Goal: Task Accomplishment & Management: Use online tool/utility

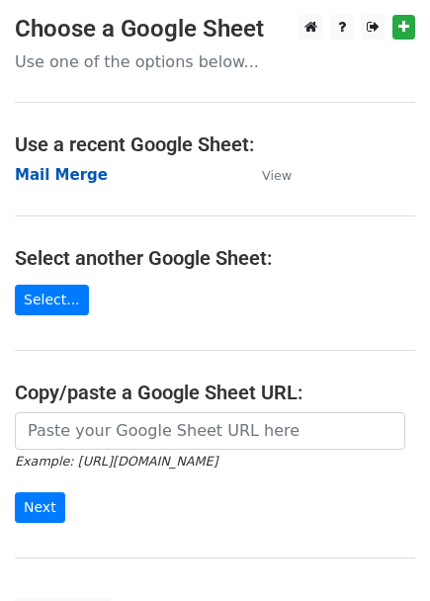
click at [60, 179] on strong "Mail Merge" at bounding box center [61, 175] width 93 height 18
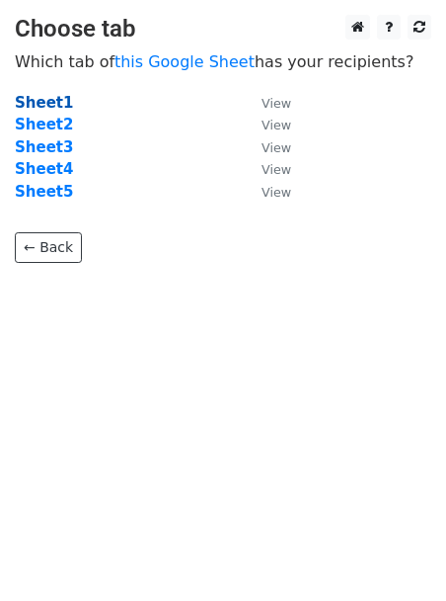
click at [47, 107] on strong "Sheet1" at bounding box center [44, 103] width 58 height 18
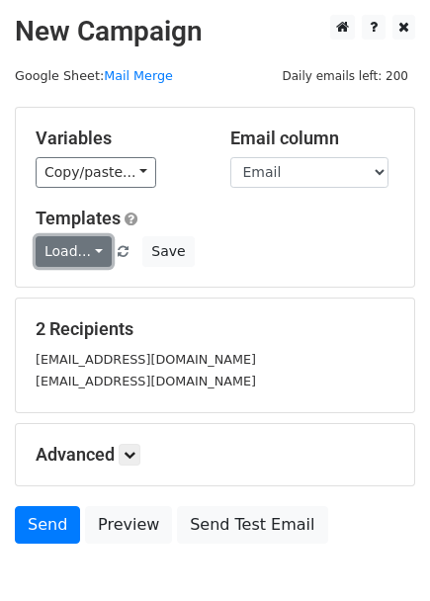
click at [83, 252] on link "Load..." at bounding box center [74, 251] width 76 height 31
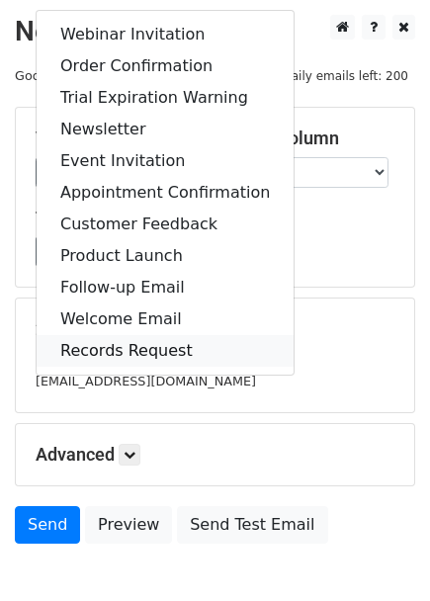
click at [88, 344] on link "Records Request" at bounding box center [165, 351] width 257 height 32
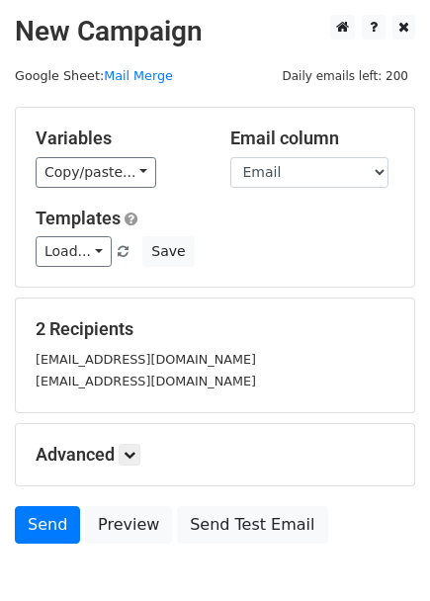
scroll to position [111, 0]
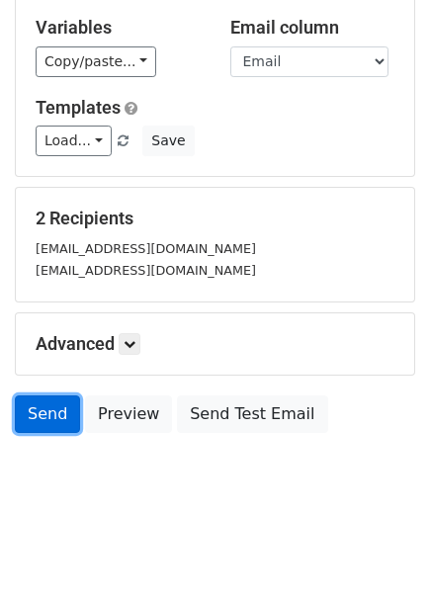
click at [43, 422] on link "Send" at bounding box center [47, 414] width 65 height 38
